Goal: Check status: Check status

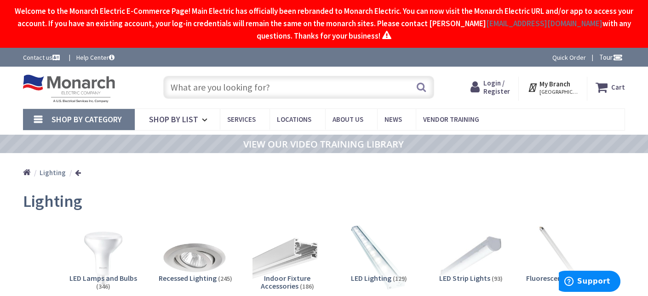
click at [494, 87] on span "Login / Register" at bounding box center [497, 87] width 27 height 17
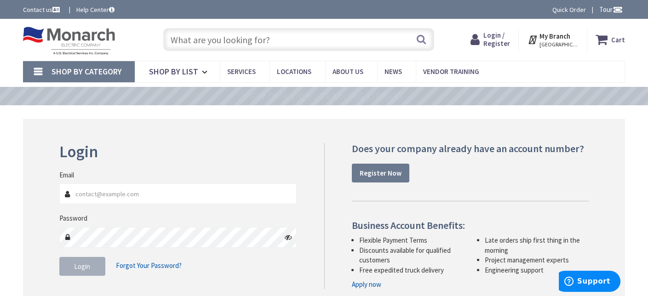
type input "oscarselectric01@gmail.com"
click at [72, 272] on button "Login" at bounding box center [82, 266] width 46 height 19
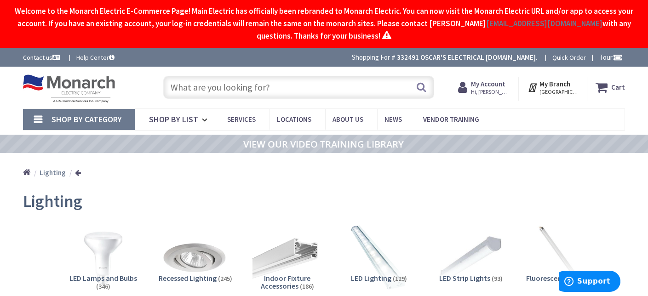
click at [488, 90] on span "Hi, [PERSON_NAME]" at bounding box center [490, 91] width 39 height 7
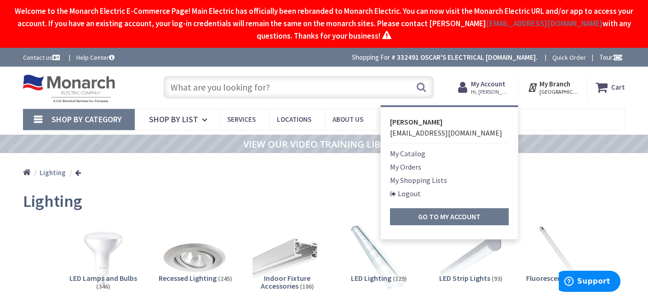
click at [418, 165] on link "My Orders" at bounding box center [405, 167] width 31 height 11
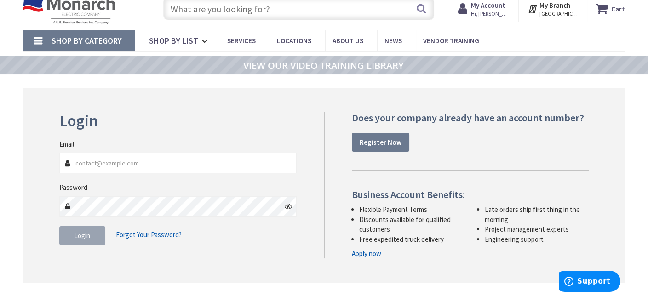
scroll to position [92, 0]
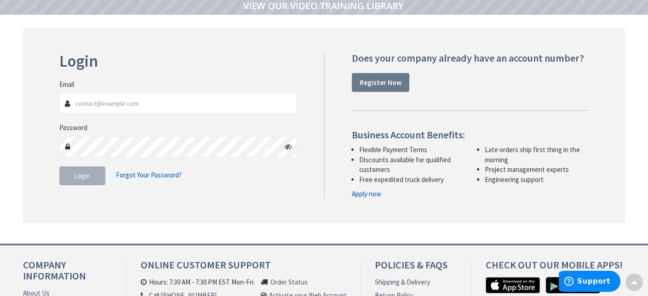
type input "oscarselectric01@gmail.com"
click at [84, 175] on span "Login" at bounding box center [82, 176] width 16 height 9
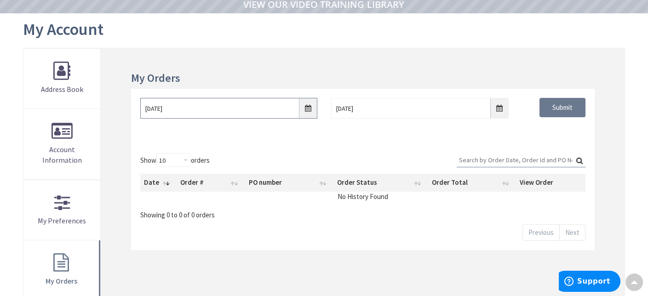
click at [306, 110] on input "9/24/2025" at bounding box center [229, 108] width 178 height 21
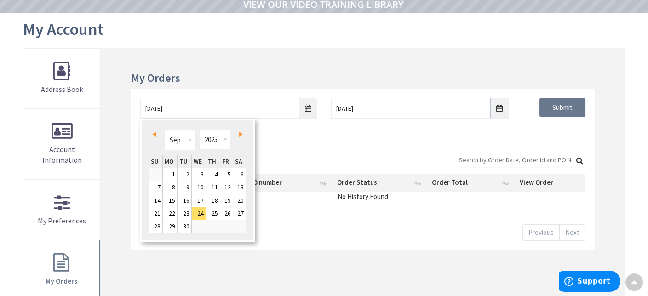
click at [155, 133] on span "Prev" at bounding box center [154, 134] width 4 height 5
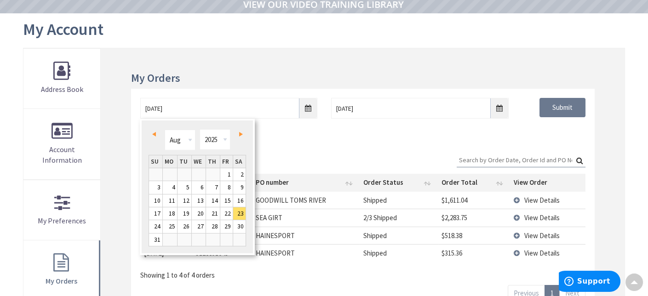
click at [156, 133] on link "Prev" at bounding box center [156, 134] width 12 height 12
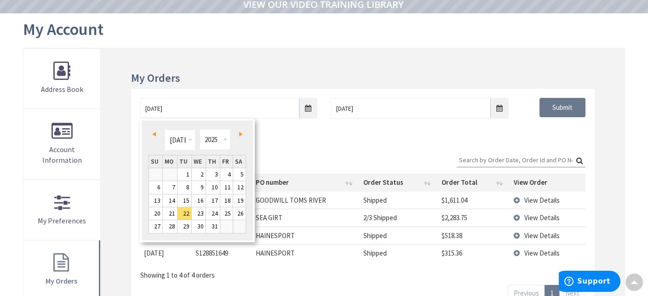
click at [156, 133] on link "Prev" at bounding box center [156, 134] width 12 height 12
type input "04/19/2025"
click at [315, 143] on div "04/19/2025 10/1/2025 Submit" at bounding box center [363, 116] width 464 height 55
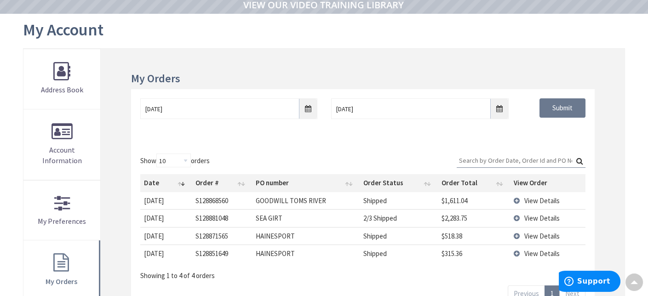
click at [518, 162] on input "Search:" at bounding box center [521, 161] width 129 height 14
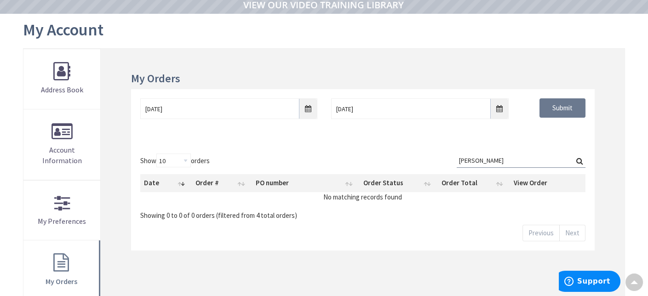
type input "Wardell"
click at [581, 157] on label "Search: Wardell" at bounding box center [521, 161] width 129 height 14
click at [581, 157] on input "Wardell" at bounding box center [521, 161] width 129 height 14
click at [580, 162] on label "Search: Wardell" at bounding box center [521, 161] width 129 height 14
click at [580, 162] on input "Wardell" at bounding box center [521, 161] width 129 height 14
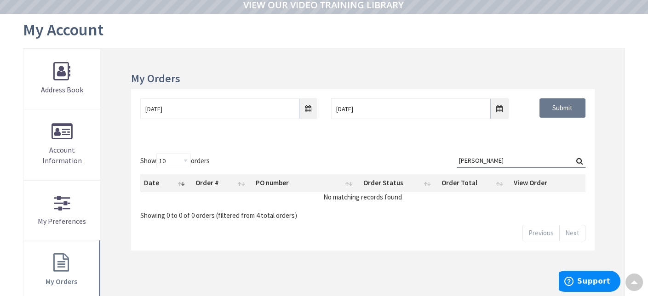
click at [254, 223] on div "Show 10 25 50 100 orders Search: Wardell Date Order # PO number Order Status Or…" at bounding box center [363, 198] width 464 height 106
click at [308, 106] on input "04/19/2025" at bounding box center [229, 108] width 178 height 21
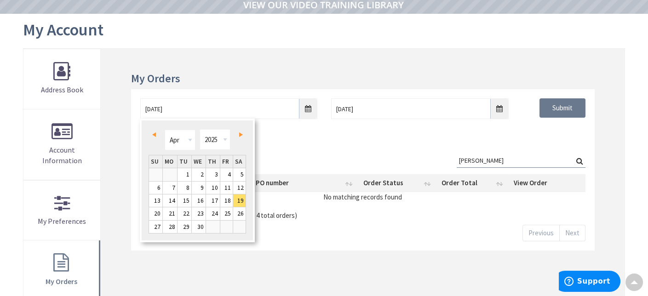
click at [240, 135] on span "Next" at bounding box center [241, 135] width 4 height 5
click at [168, 174] on link "2" at bounding box center [170, 174] width 14 height 12
type input "06/02/2025"
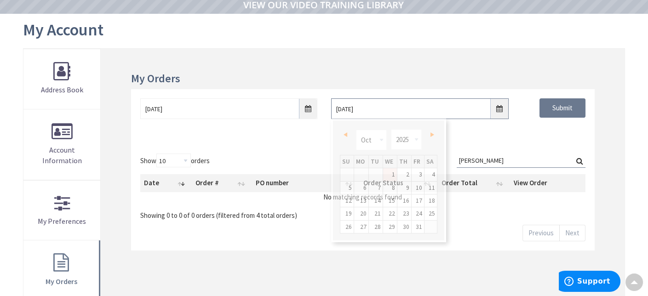
click at [502, 114] on input "10/1/2025" at bounding box center [420, 108] width 178 height 21
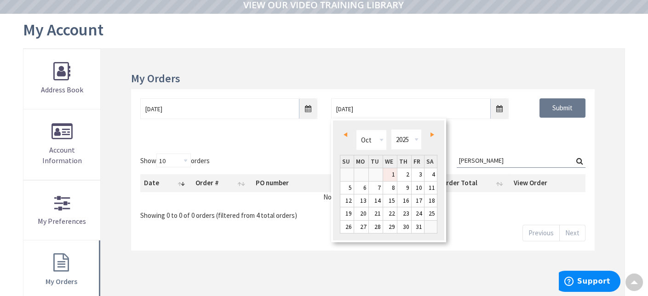
click at [390, 172] on link "1" at bounding box center [390, 174] width 14 height 12
type input "10/01/2025"
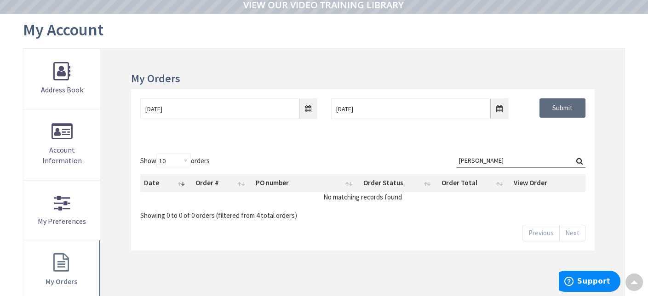
click at [562, 102] on input "Submit" at bounding box center [563, 107] width 46 height 19
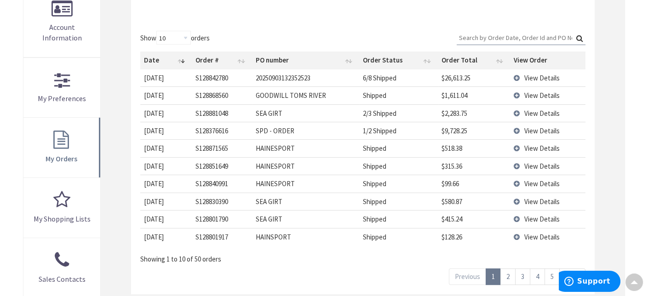
scroll to position [185, 0]
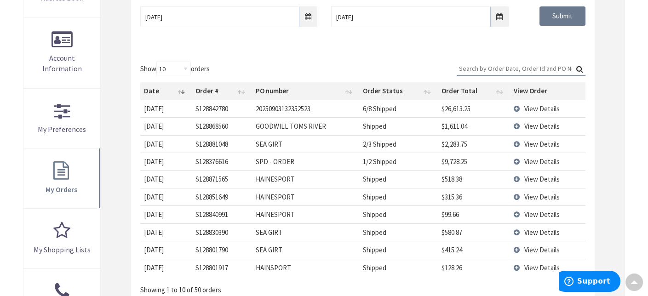
click at [512, 68] on input "Search:" at bounding box center [521, 69] width 129 height 14
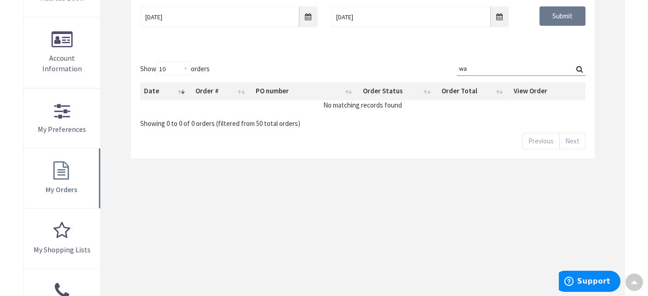
type input "w"
type input "r"
type input "419305"
click at [563, 20] on input "Submit" at bounding box center [563, 15] width 46 height 19
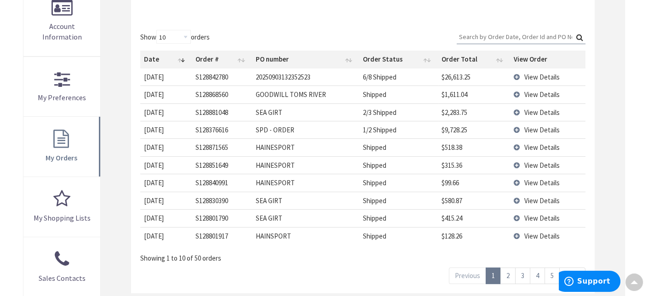
scroll to position [231, 0]
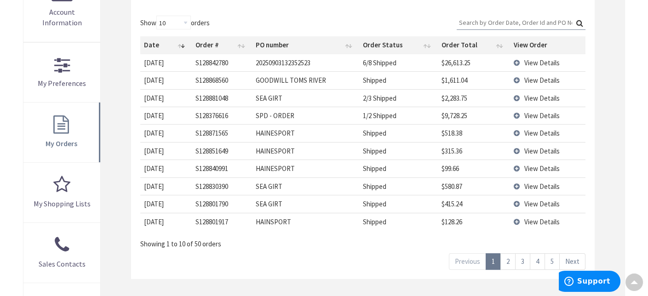
click at [551, 261] on link "5" at bounding box center [552, 262] width 15 height 16
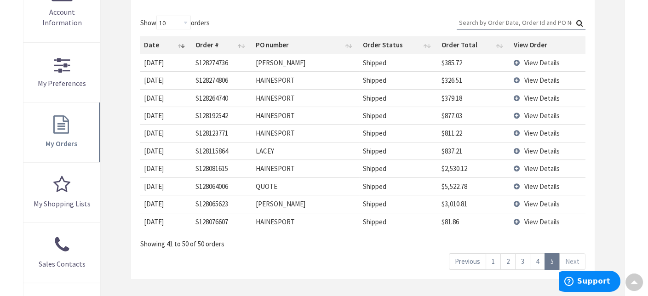
click at [578, 262] on link "Next" at bounding box center [573, 262] width 26 height 16
click at [538, 261] on link "4" at bounding box center [537, 262] width 15 height 16
click at [520, 257] on link "3" at bounding box center [522, 262] width 15 height 16
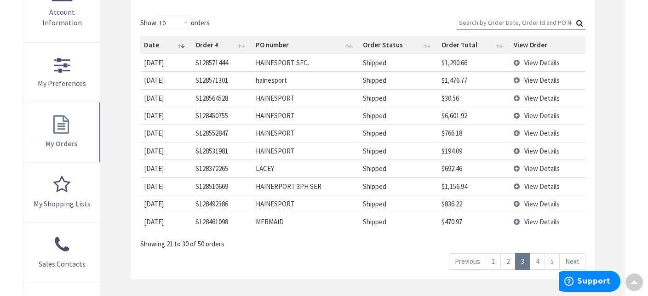
click at [513, 262] on link "2" at bounding box center [508, 262] width 15 height 16
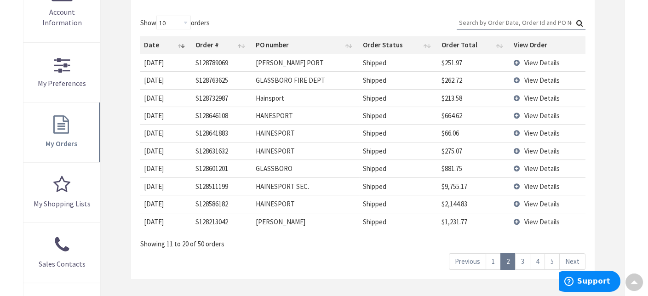
click at [501, 261] on link "1" at bounding box center [493, 262] width 15 height 16
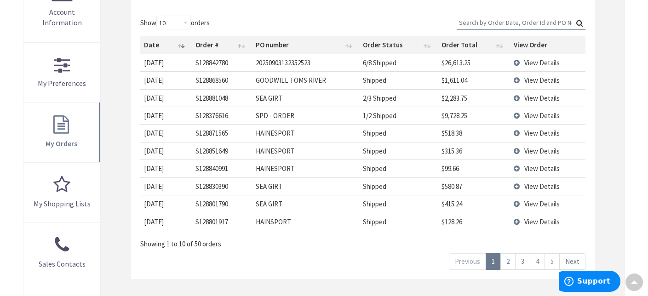
click at [539, 260] on link "4" at bounding box center [537, 262] width 15 height 16
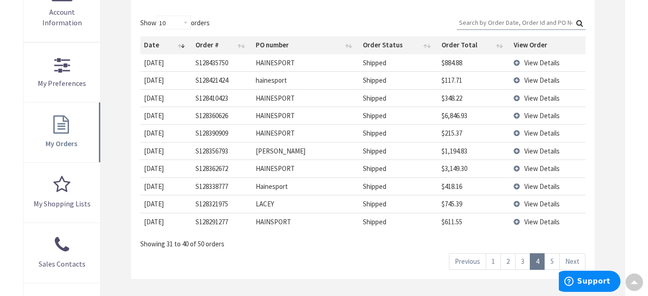
click at [550, 259] on link "5" at bounding box center [552, 262] width 15 height 16
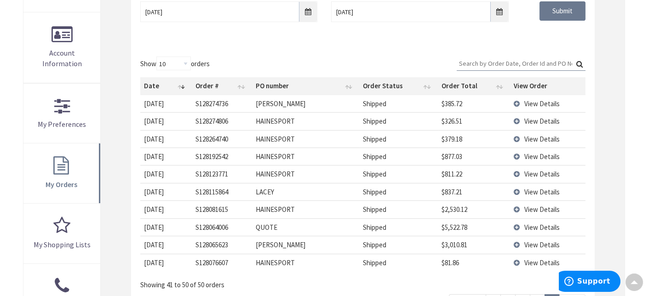
scroll to position [93, 0]
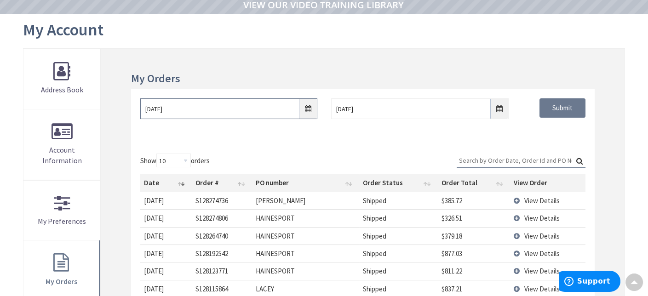
click at [308, 105] on input "06/02/2025" at bounding box center [229, 108] width 178 height 21
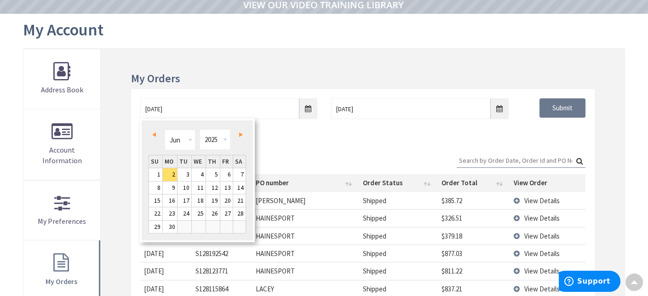
click at [156, 131] on link "Prev" at bounding box center [156, 134] width 12 height 12
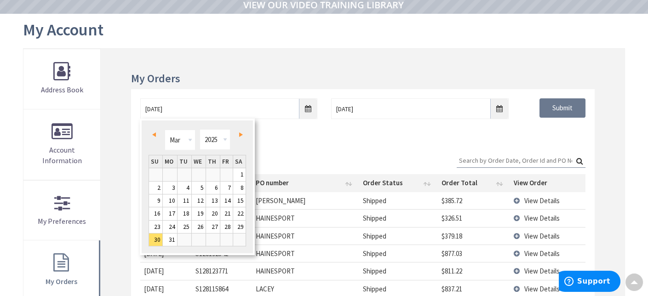
click at [156, 131] on link "Prev" at bounding box center [156, 134] width 12 height 12
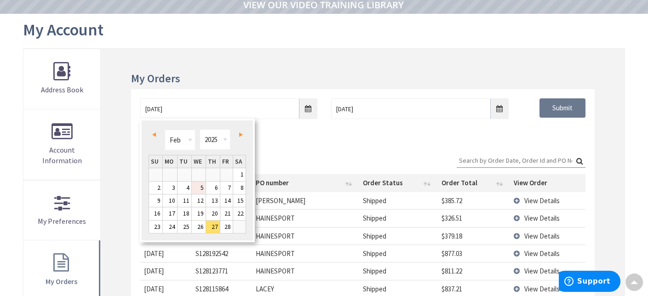
click at [200, 185] on link "5" at bounding box center [199, 188] width 14 height 12
type input "02/05/2025"
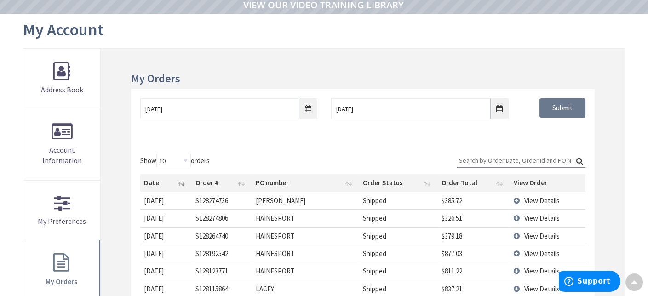
drag, startPoint x: 477, startPoint y: 162, endPoint x: 473, endPoint y: 156, distance: 7.4
click at [477, 162] on input "Search:" at bounding box center [521, 161] width 129 height 14
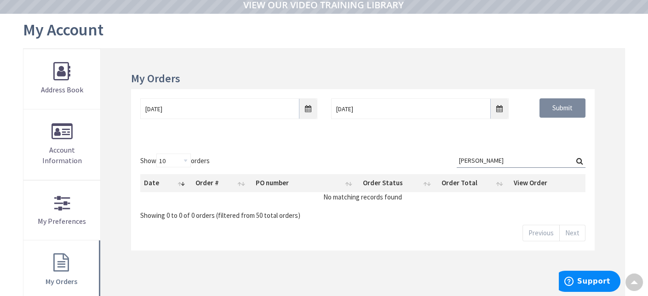
type input "Wardell Park"
click at [560, 104] on input "Submit" at bounding box center [563, 107] width 46 height 19
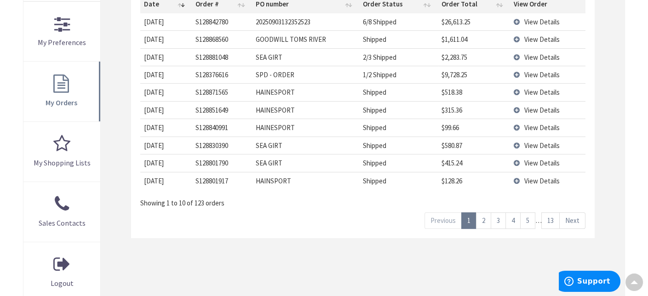
scroll to position [277, 0]
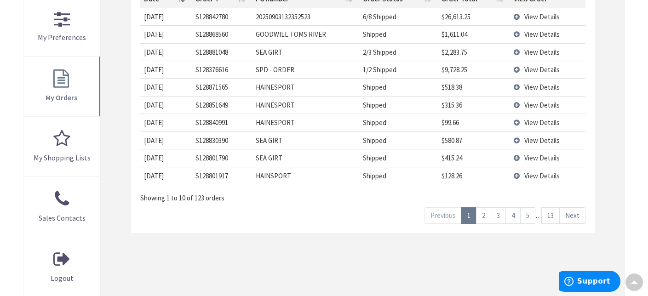
click at [551, 210] on link "13" at bounding box center [551, 216] width 18 height 16
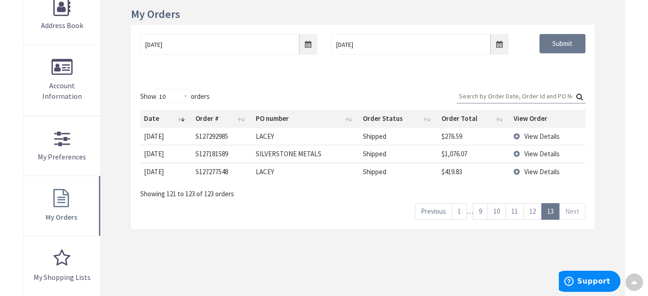
scroll to position [139, 0]
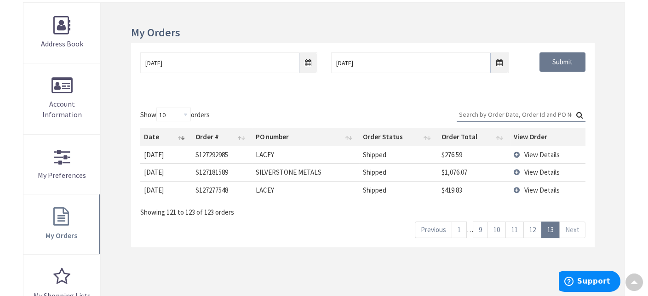
click at [511, 228] on link "11" at bounding box center [515, 230] width 18 height 16
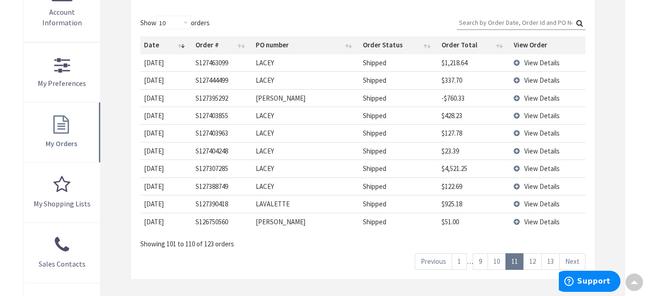
scroll to position [277, 0]
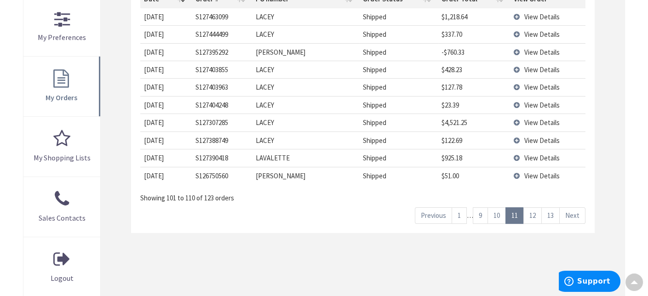
click at [503, 212] on link "10" at bounding box center [497, 216] width 18 height 16
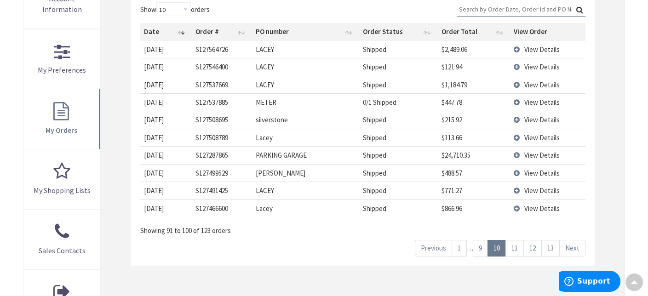
scroll to position [231, 0]
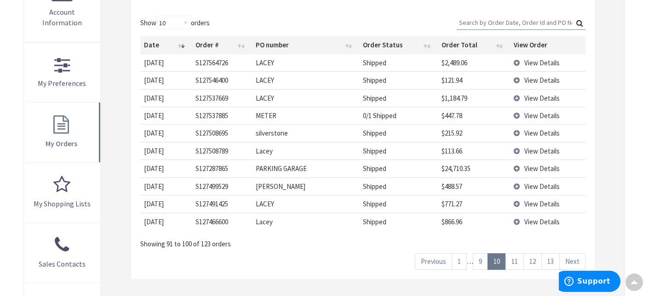
click at [482, 255] on link "9" at bounding box center [480, 262] width 15 height 16
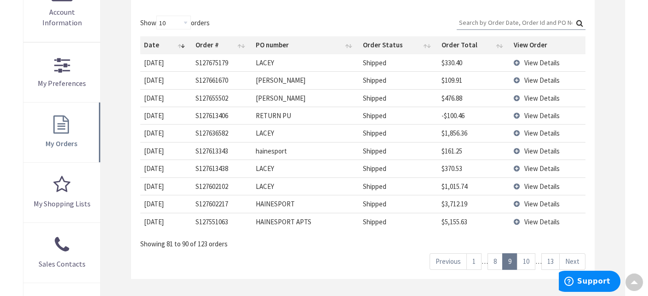
click at [493, 258] on link "8" at bounding box center [495, 262] width 15 height 16
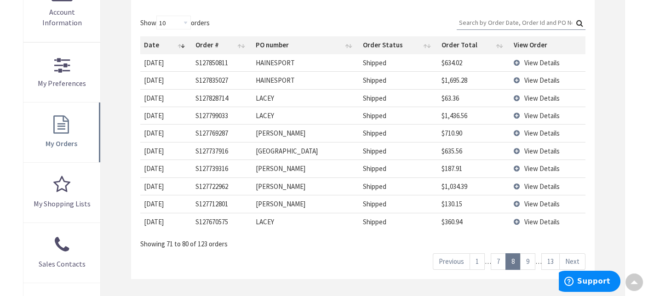
click at [503, 257] on link "7" at bounding box center [498, 262] width 15 height 16
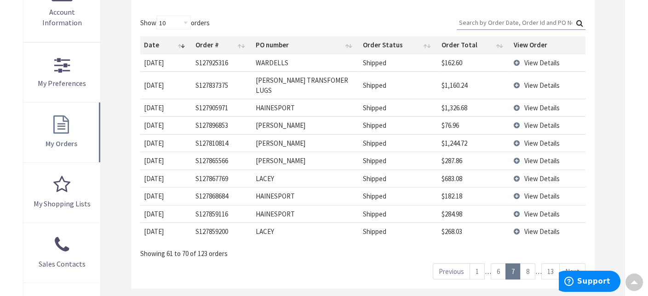
click at [515, 116] on td "View Details" at bounding box center [547, 124] width 75 height 17
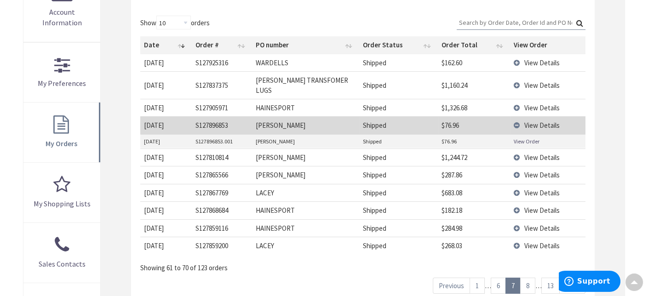
click at [520, 138] on link "View Order" at bounding box center [527, 142] width 26 height 8
click at [518, 149] on td "View Details" at bounding box center [547, 157] width 75 height 17
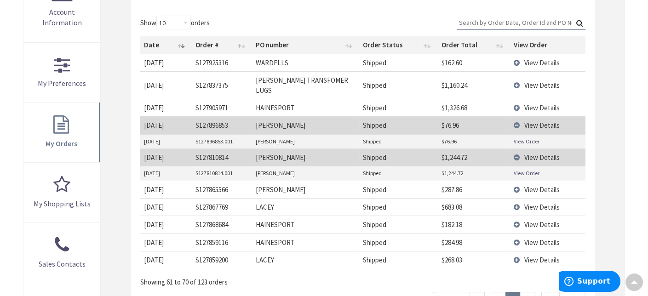
click at [522, 169] on link "View Order" at bounding box center [527, 173] width 26 height 8
click at [514, 62] on td "View Details" at bounding box center [547, 62] width 75 height 17
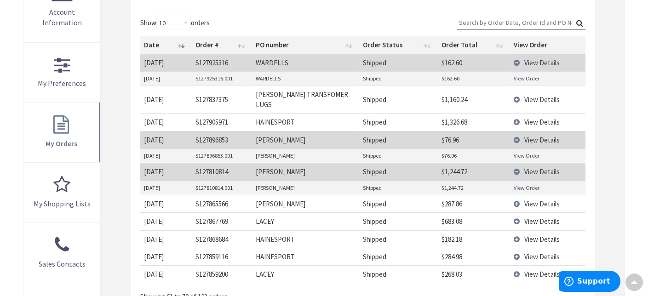
click at [515, 78] on link "View Order" at bounding box center [527, 79] width 26 height 8
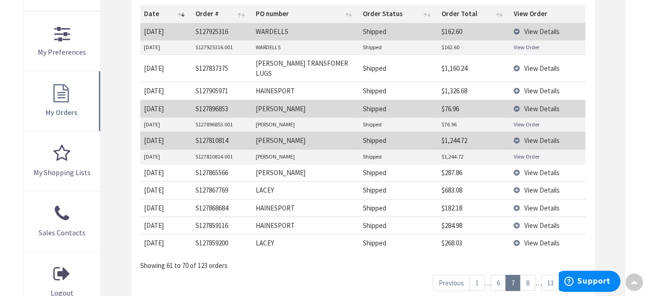
scroll to position [277, 0]
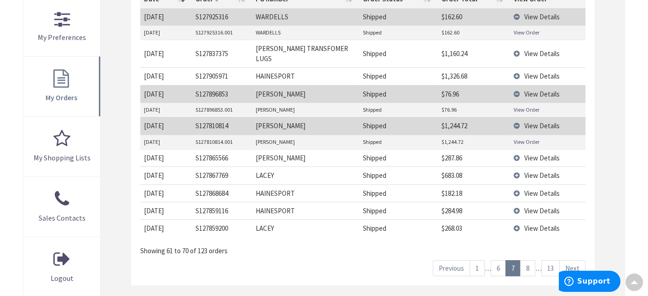
click at [506, 260] on link "6" at bounding box center [498, 268] width 15 height 16
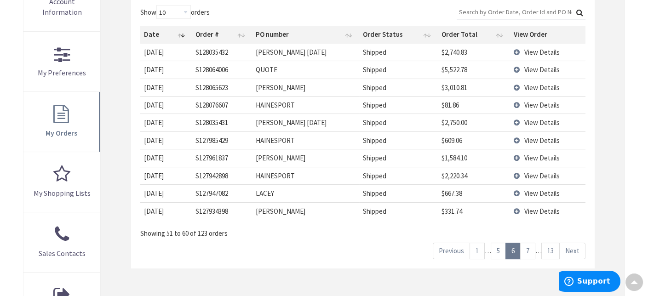
scroll to position [185, 0]
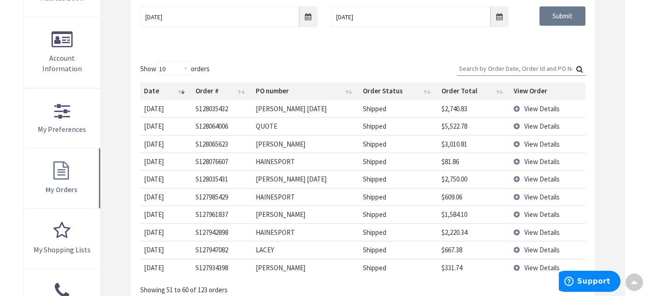
click at [516, 124] on td "View Details" at bounding box center [547, 125] width 75 height 17
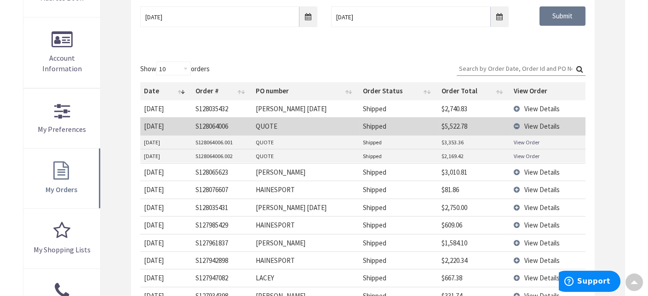
click at [523, 142] on link "View Order" at bounding box center [527, 143] width 26 height 8
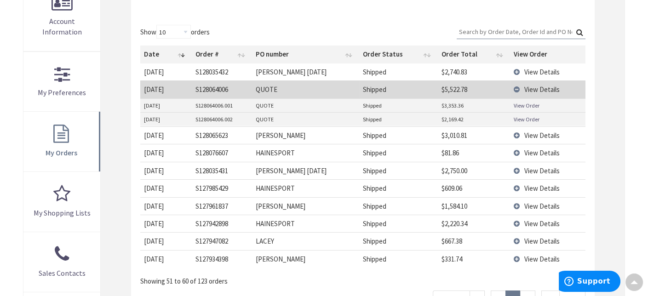
scroll to position [323, 0]
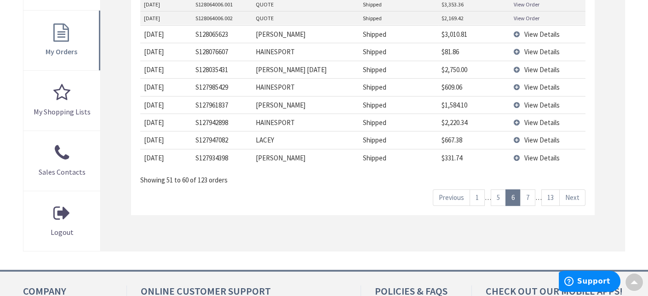
click at [496, 193] on link "5" at bounding box center [498, 198] width 15 height 16
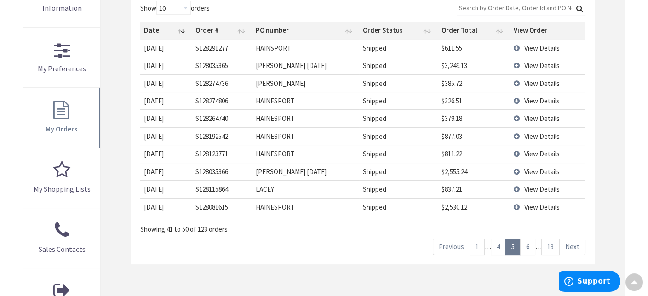
scroll to position [231, 0]
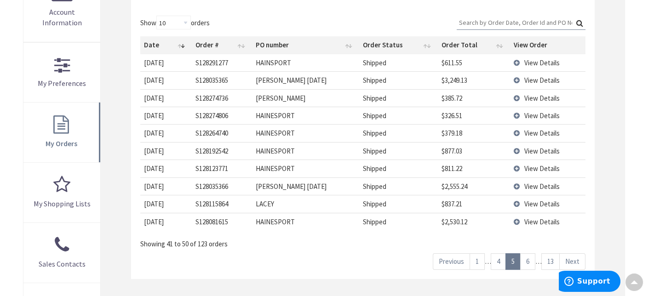
click at [501, 257] on link "4" at bounding box center [498, 262] width 15 height 16
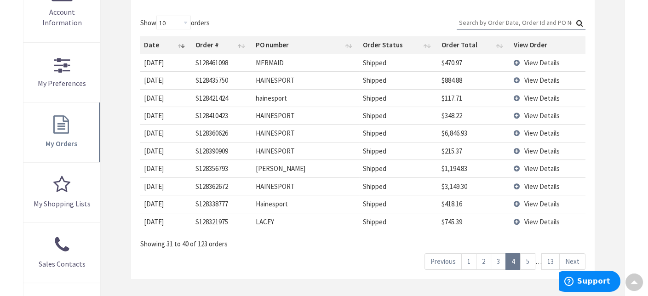
click at [501, 257] on link "3" at bounding box center [498, 262] width 15 height 16
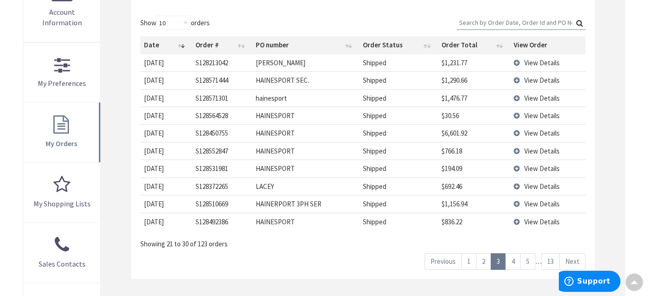
click at [486, 260] on link "2" at bounding box center [483, 262] width 15 height 16
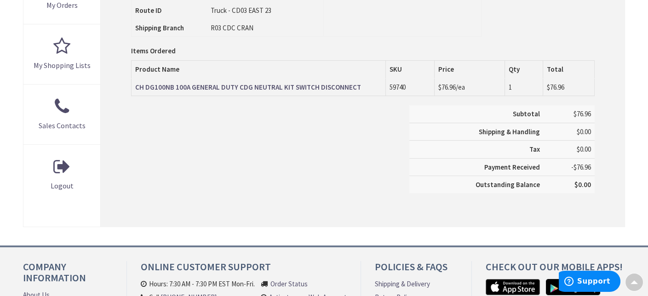
scroll to position [369, 0]
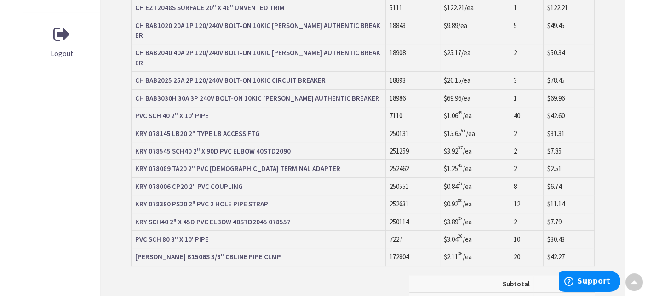
scroll to position [507, 0]
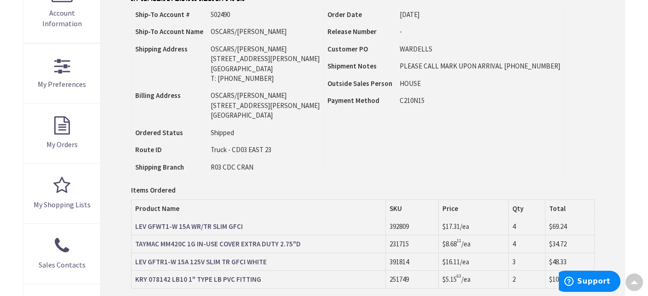
scroll to position [276, 0]
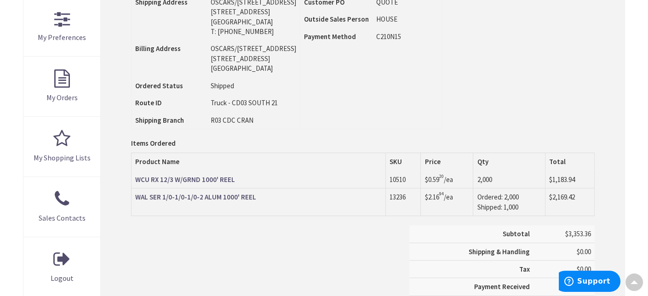
scroll to position [323, 0]
